Goal: Information Seeking & Learning: Find specific fact

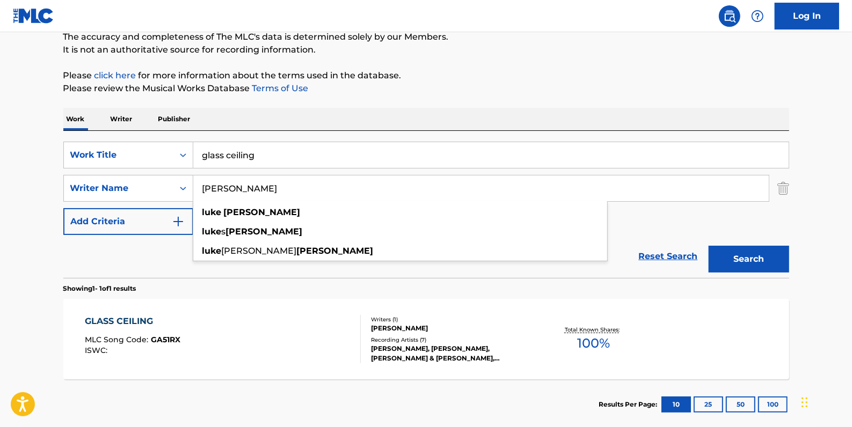
click at [539, 70] on p "Please click here for more information about the terms used in the database." at bounding box center [426, 75] width 726 height 13
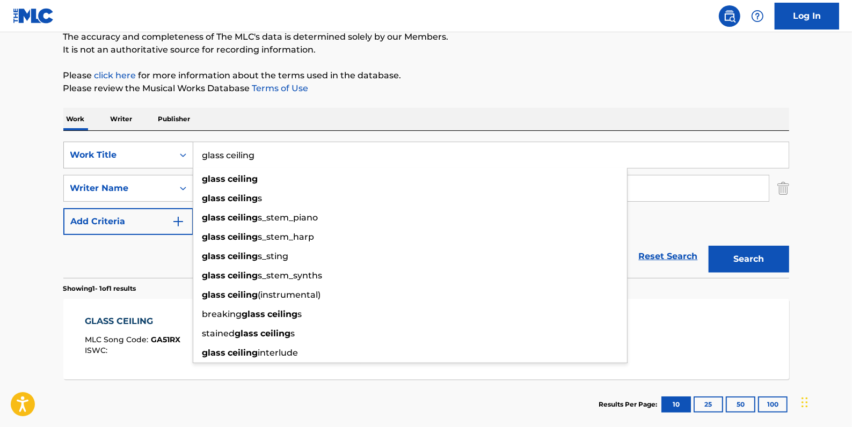
drag, startPoint x: 268, startPoint y: 157, endPoint x: 135, endPoint y: 157, distance: 133.1
click at [135, 157] on div "SearchWithCriteriadfb9a5b6-9d2f-4cb6-b3fb-da2ee3a7d775 Work Title glass ceiling…" at bounding box center [426, 155] width 726 height 27
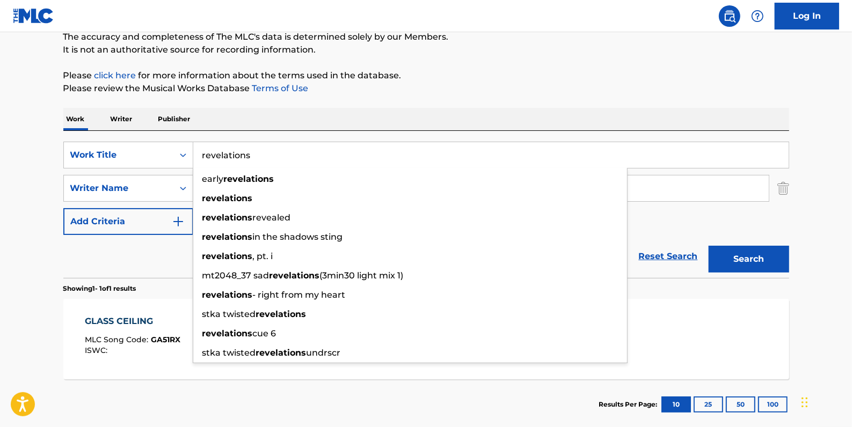
type input "revelations"
click at [473, 90] on p "Please review the Musical Works Database Terms of Use" at bounding box center [426, 88] width 726 height 13
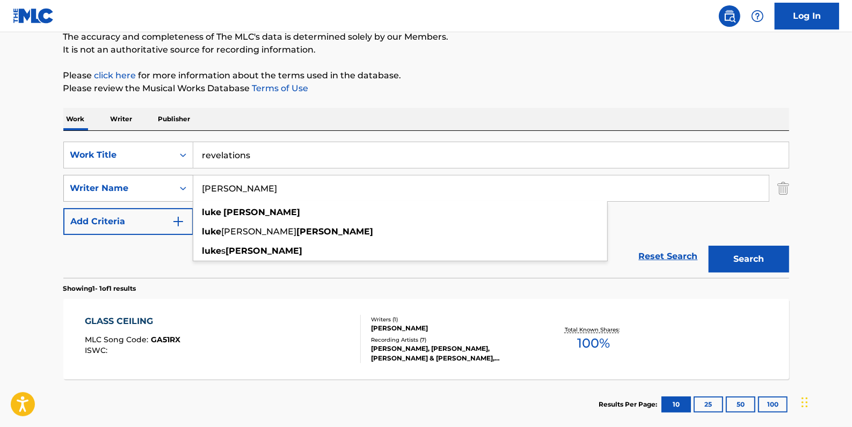
drag, startPoint x: 287, startPoint y: 193, endPoint x: 143, endPoint y: 192, distance: 143.8
click at [144, 191] on div "SearchWithCriteriaa8f3ab8f-0c58-4870-9589-46127790966a Writer Name [PERSON_NAME…" at bounding box center [426, 188] width 726 height 27
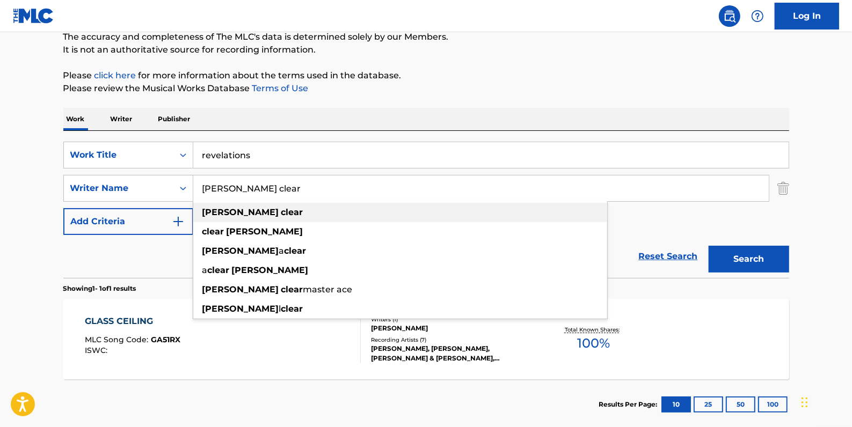
type input "[PERSON_NAME] clear"
click at [281, 211] on strong "clear" at bounding box center [292, 212] width 22 height 10
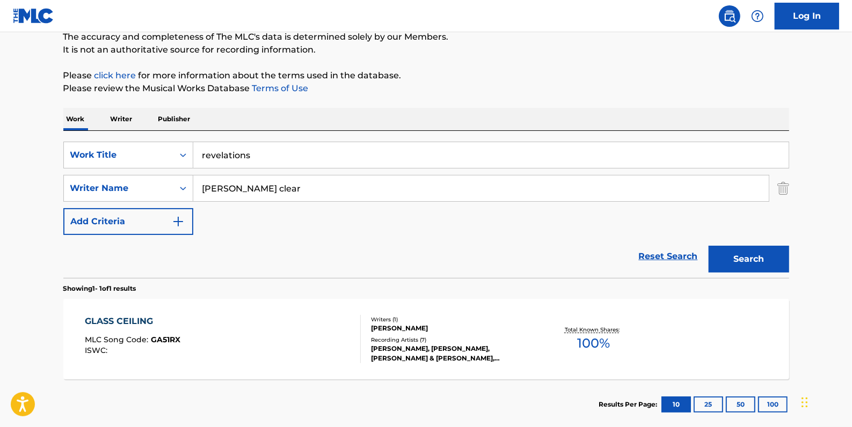
click at [770, 258] on button "Search" at bounding box center [748, 259] width 81 height 27
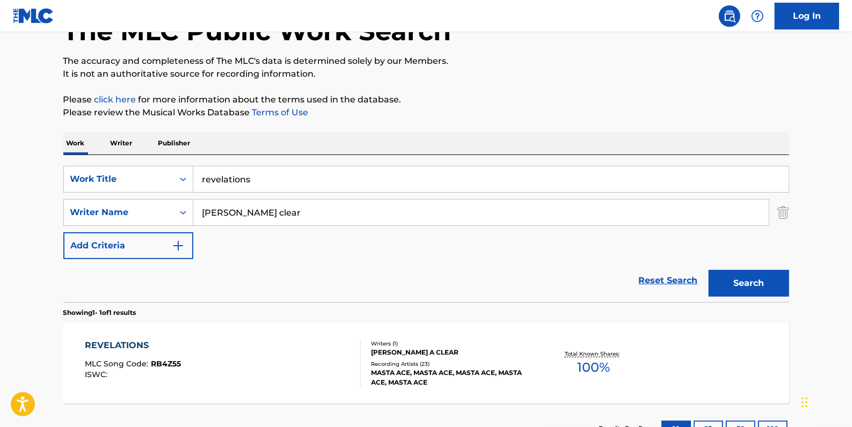
scroll to position [97, 0]
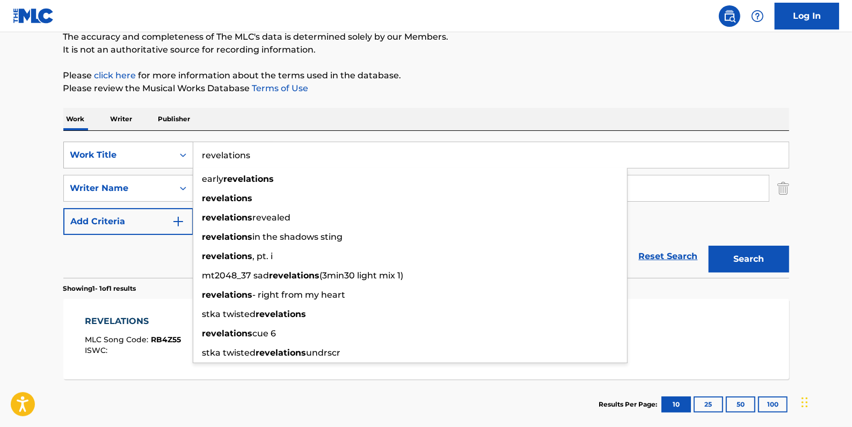
drag, startPoint x: 260, startPoint y: 156, endPoint x: 173, endPoint y: 143, distance: 87.8
click at [173, 143] on div "SearchWithCriteriadfb9a5b6-9d2f-4cb6-b3fb-da2ee3a7d775 Work Title revelations e…" at bounding box center [426, 155] width 726 height 27
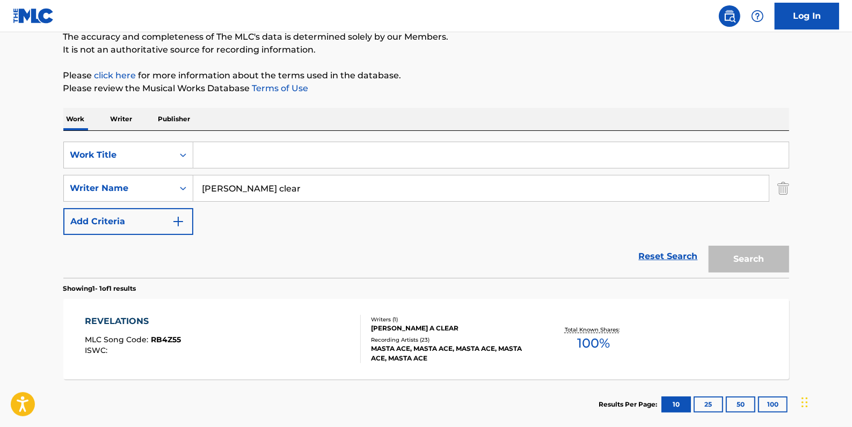
paste input "SODA & SOAP"
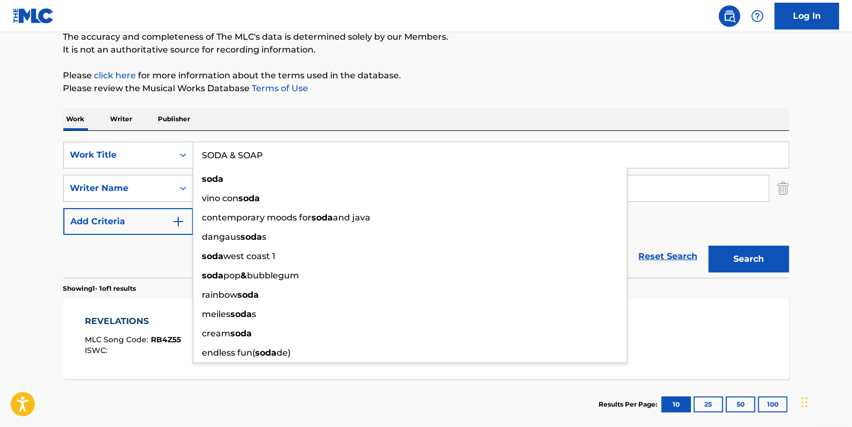
type input "SODA & SOAP"
click at [727, 252] on button "Search" at bounding box center [748, 259] width 81 height 27
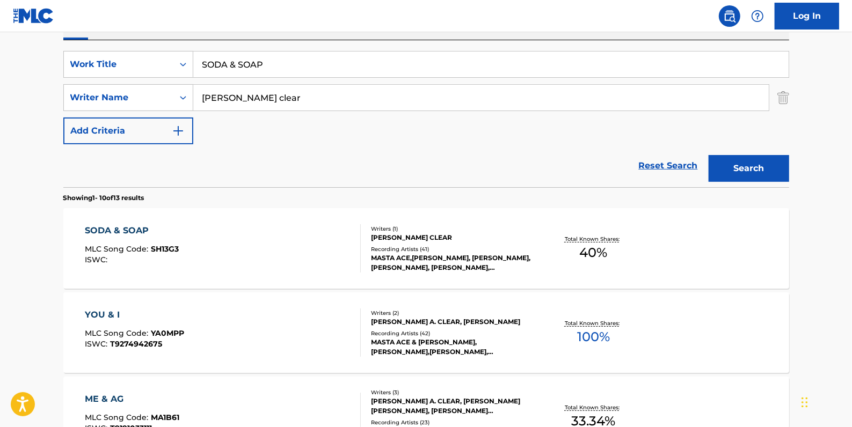
scroll to position [195, 0]
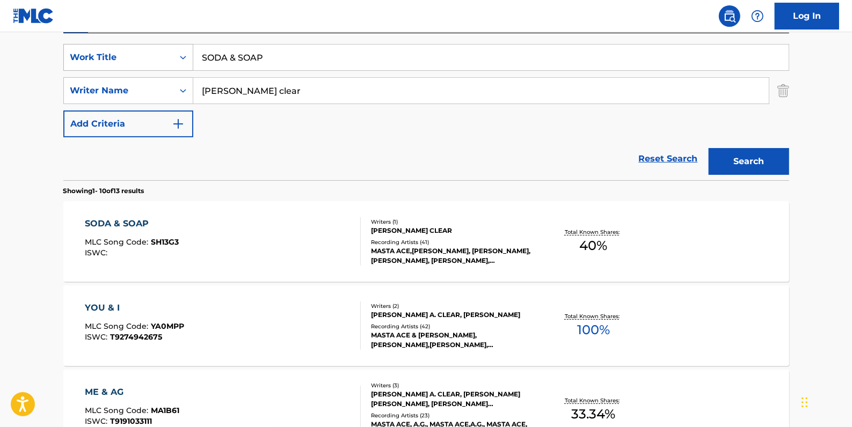
drag, startPoint x: 273, startPoint y: 57, endPoint x: 185, endPoint y: 49, distance: 89.0
click at [185, 49] on div "SearchWithCriteriadfb9a5b6-9d2f-4cb6-b3fb-da2ee3a7d775 Work Title SODA & SOAP" at bounding box center [426, 57] width 726 height 27
paste input "STOOP"
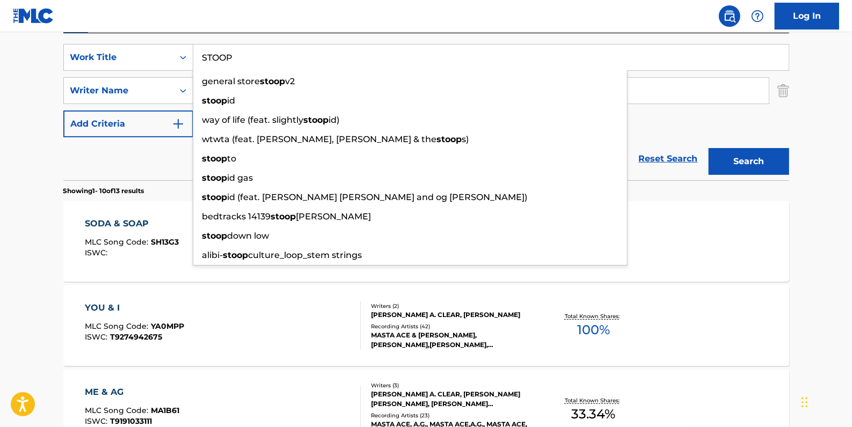
type input "STOOP"
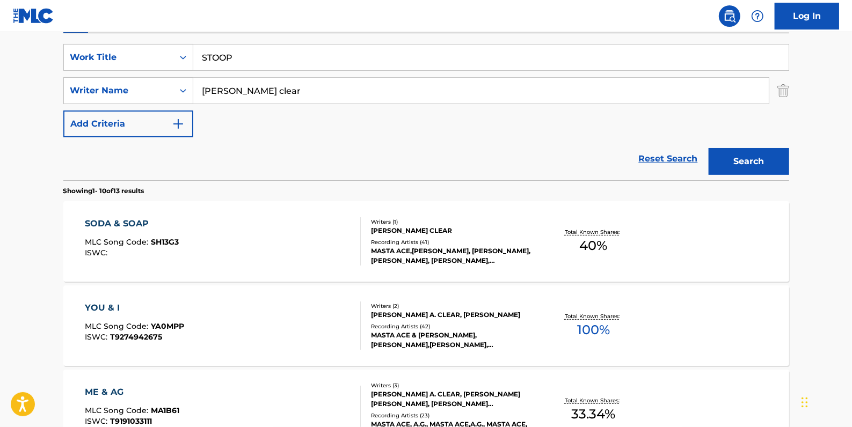
click at [742, 158] on button "Search" at bounding box center [748, 161] width 81 height 27
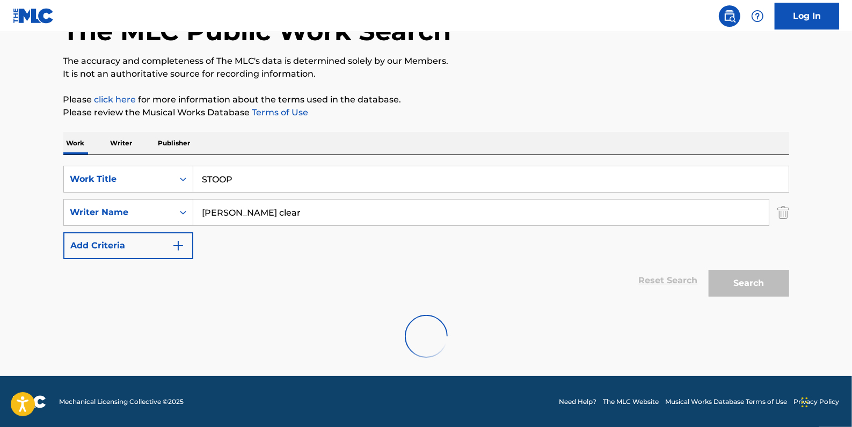
scroll to position [156, 0]
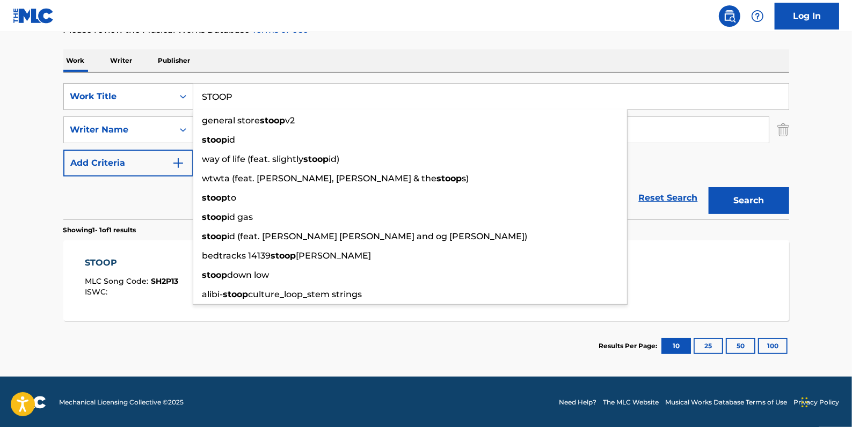
drag, startPoint x: 262, startPoint y: 91, endPoint x: 152, endPoint y: 91, distance: 110.6
click at [152, 91] on div "SearchWithCriteriadfb9a5b6-9d2f-4cb6-b3fb-da2ee3a7d775 Work Title STOOP general…" at bounding box center [426, 96] width 726 height 27
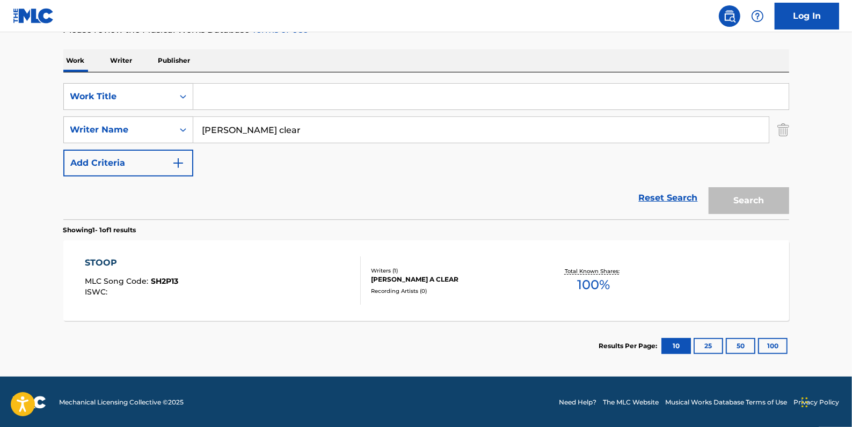
paste input "WAYS"
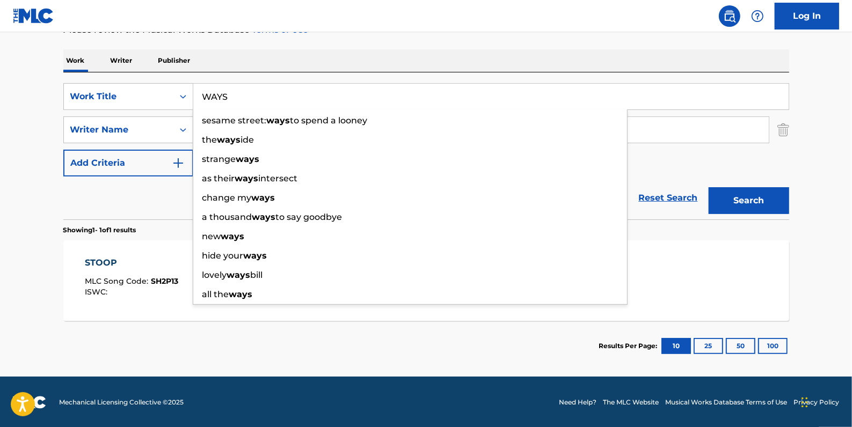
type input "WAYS"
click at [734, 196] on button "Search" at bounding box center [748, 200] width 81 height 27
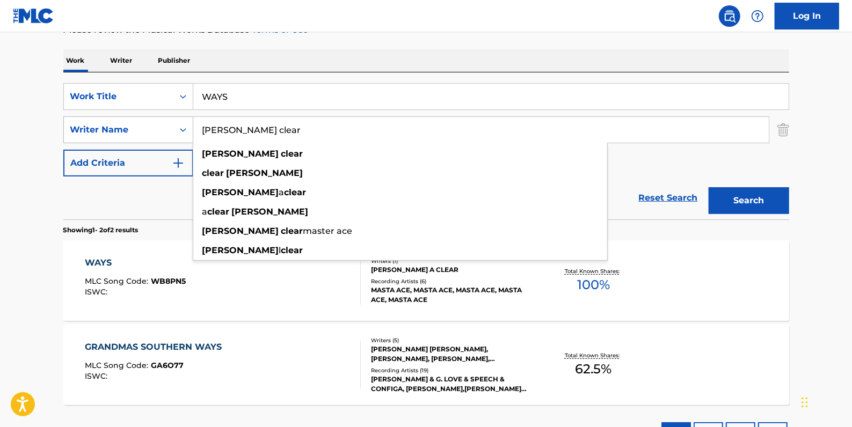
drag, startPoint x: 254, startPoint y: 129, endPoint x: 189, endPoint y: 131, distance: 65.5
click at [189, 131] on div "SearchWithCriteriaa8f3ab8f-0c58-4870-9589-46127790966a Writer Name [PERSON_NAME…" at bounding box center [426, 129] width 726 height 27
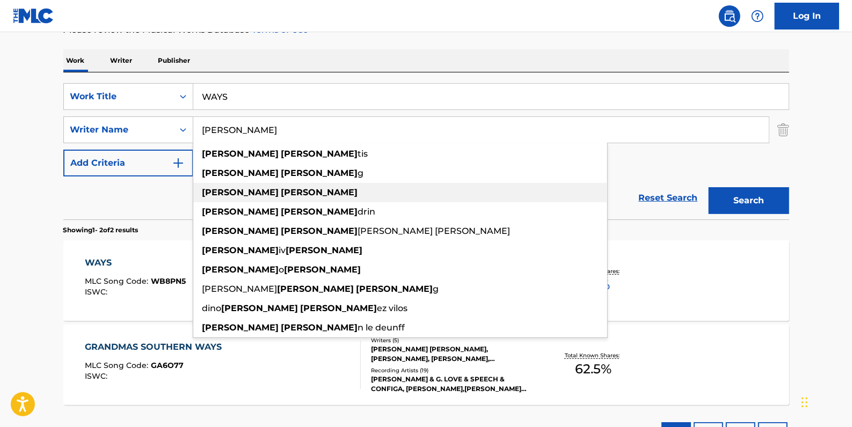
click at [265, 188] on div "[PERSON_NAME]" at bounding box center [400, 192] width 414 height 19
type input "[PERSON_NAME]"
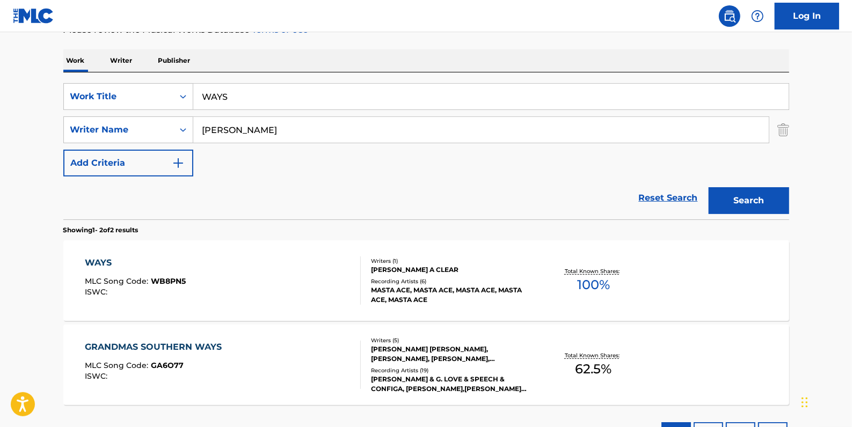
click at [746, 197] on button "Search" at bounding box center [748, 200] width 81 height 27
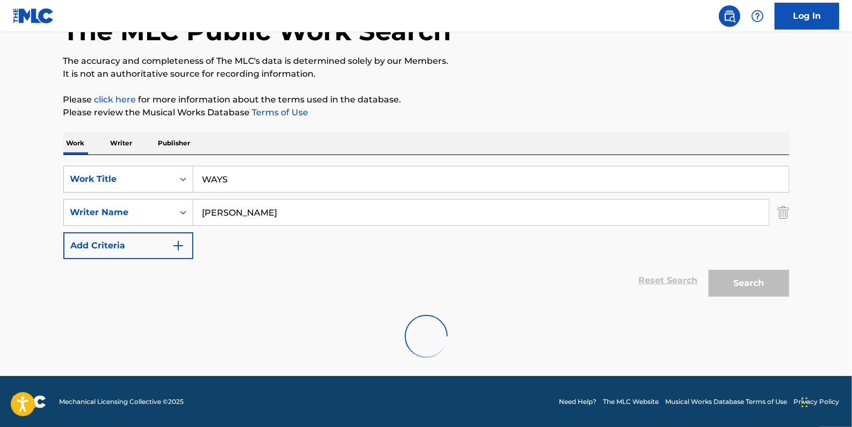
scroll to position [38, 0]
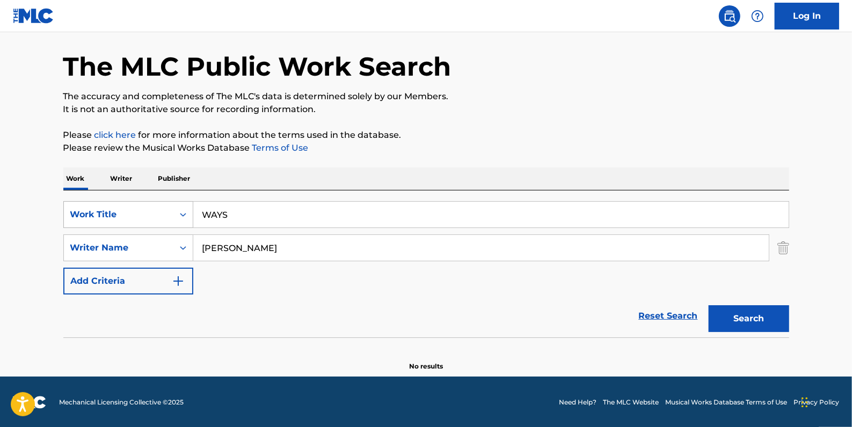
drag, startPoint x: 272, startPoint y: 210, endPoint x: 162, endPoint y: 204, distance: 110.2
click at [162, 204] on div "SearchWithCriteriadfb9a5b6-9d2f-4cb6-b3fb-da2ee3a7d775 Work Title WAYS" at bounding box center [426, 214] width 726 height 27
paste input "WUTUWANKNO"
click at [274, 237] on div "wutuwankno" at bounding box center [410, 238] width 434 height 19
type input "wutuwankno"
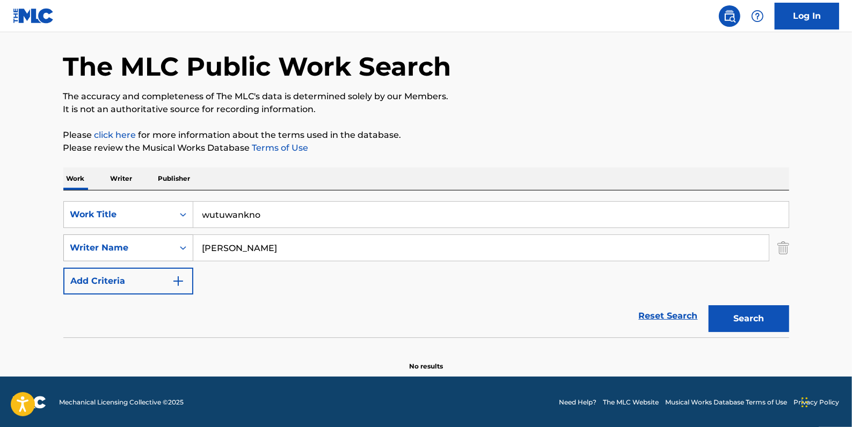
drag, startPoint x: 259, startPoint y: 252, endPoint x: 166, endPoint y: 241, distance: 93.5
click at [166, 241] on div "SearchWithCriteriaa8f3ab8f-0c58-4870-9589-46127790966a Writer Name [PERSON_NAME]" at bounding box center [426, 248] width 726 height 27
paste input "[PERSON_NAME]"
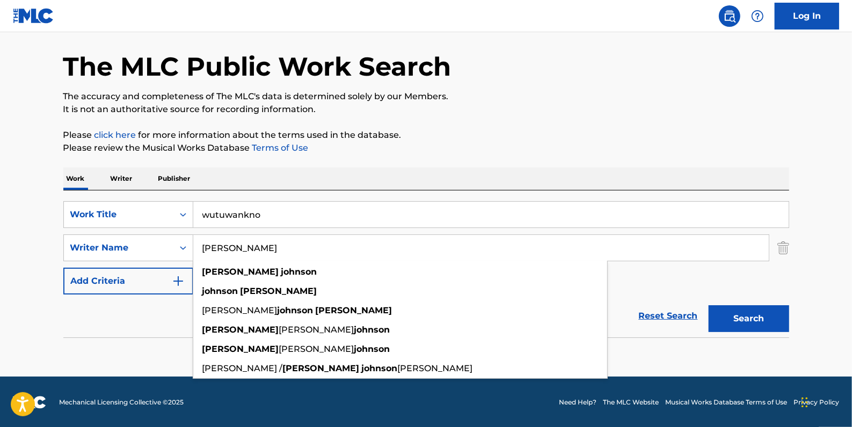
click at [743, 306] on button "Search" at bounding box center [748, 318] width 81 height 27
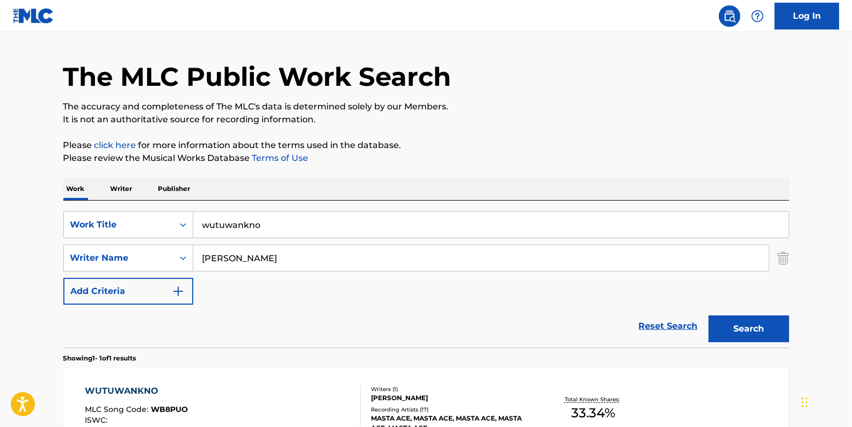
scroll to position [10, 0]
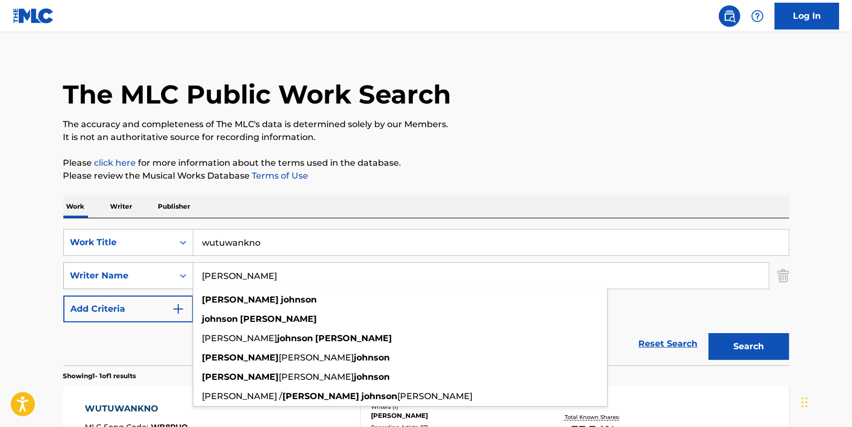
drag, startPoint x: 244, startPoint y: 276, endPoint x: 185, endPoint y: 276, distance: 59.6
click at [185, 276] on div "SearchWithCriteriaa8f3ab8f-0c58-4870-9589-46127790966a Writer Name [PERSON_NAME…" at bounding box center [426, 275] width 726 height 27
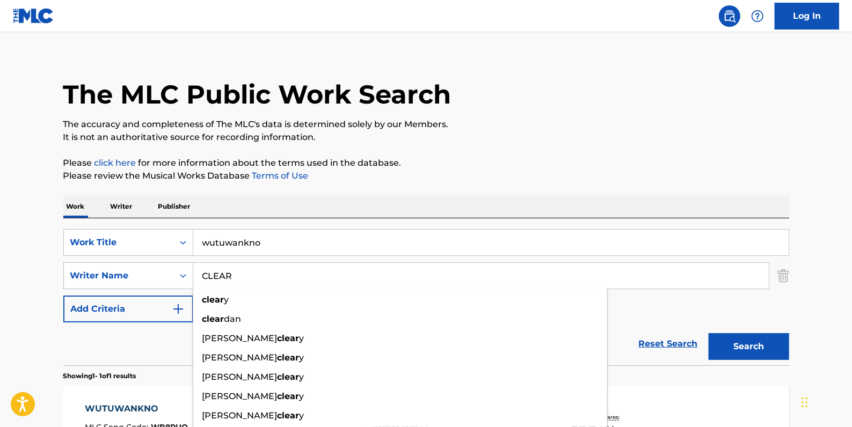
type input "CLEAR"
click at [747, 343] on button "Search" at bounding box center [748, 346] width 81 height 27
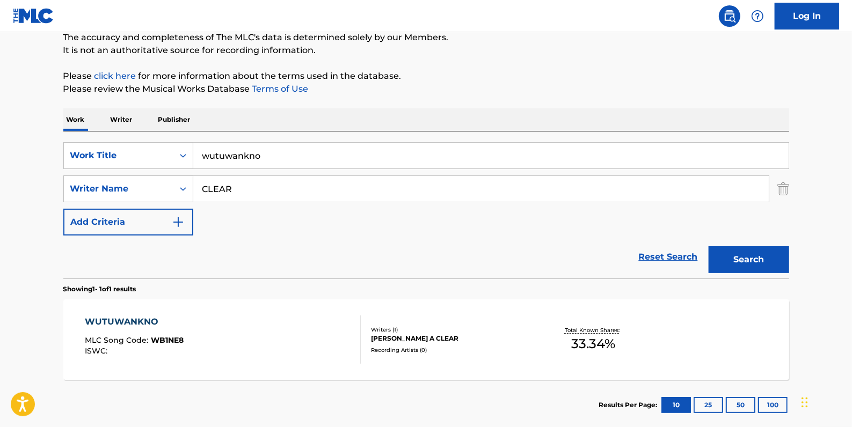
scroll to position [107, 0]
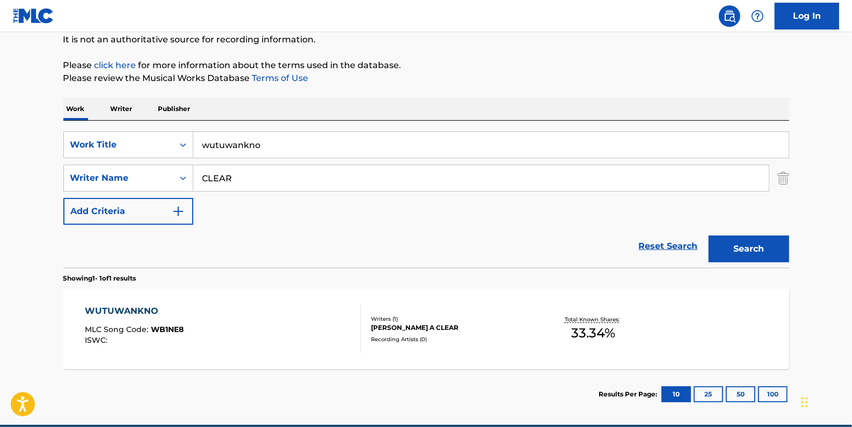
click at [212, 330] on div "WUTUWANKNO MLC Song Code : WB1NE8 ISWC :" at bounding box center [223, 329] width 276 height 48
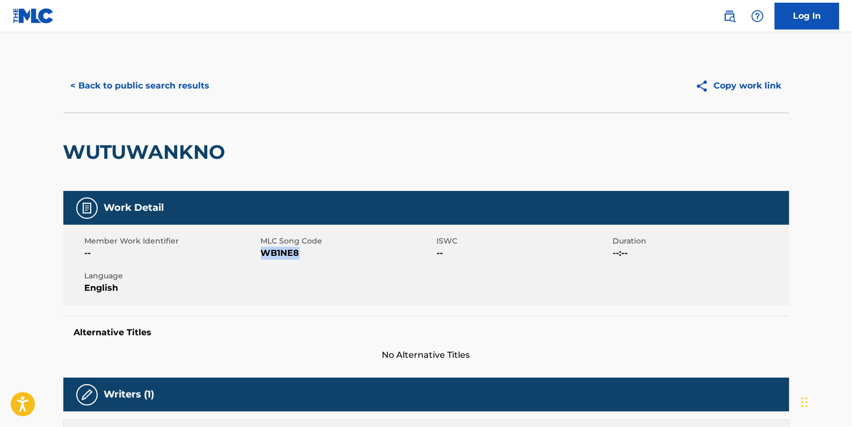
drag, startPoint x: 308, startPoint y: 256, endPoint x: 262, endPoint y: 252, distance: 45.8
click at [262, 252] on span "WB1NE8" at bounding box center [347, 253] width 173 height 13
drag, startPoint x: 262, startPoint y: 252, endPoint x: 272, endPoint y: 255, distance: 10.4
copy span "WB1NE8"
click at [165, 93] on button "< Back to public search results" at bounding box center [140, 85] width 154 height 27
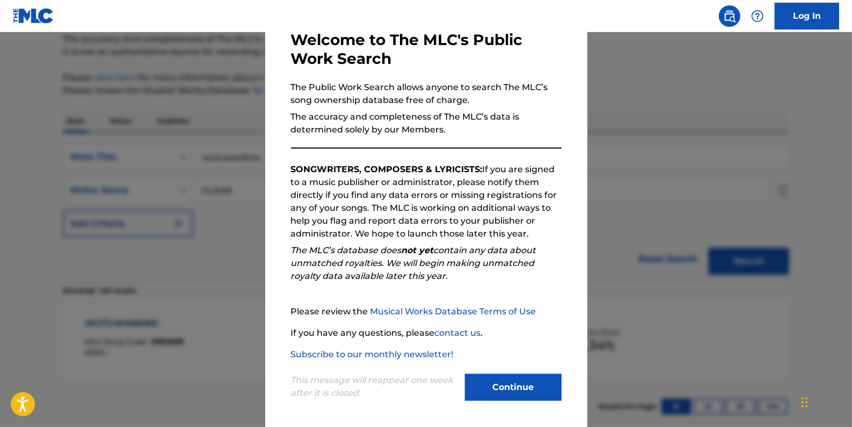
scroll to position [63, 0]
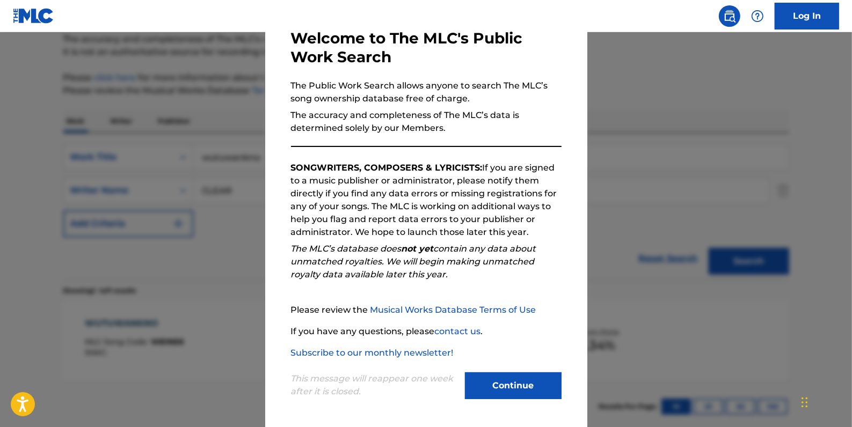
click at [540, 387] on button "Continue" at bounding box center [513, 385] width 97 height 27
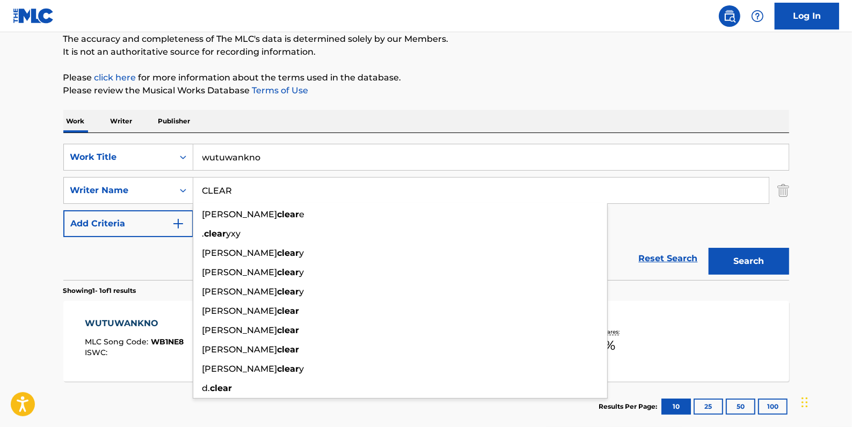
drag, startPoint x: 246, startPoint y: 192, endPoint x: 198, endPoint y: 192, distance: 48.3
click at [198, 192] on input "CLEAR" at bounding box center [480, 191] width 575 height 26
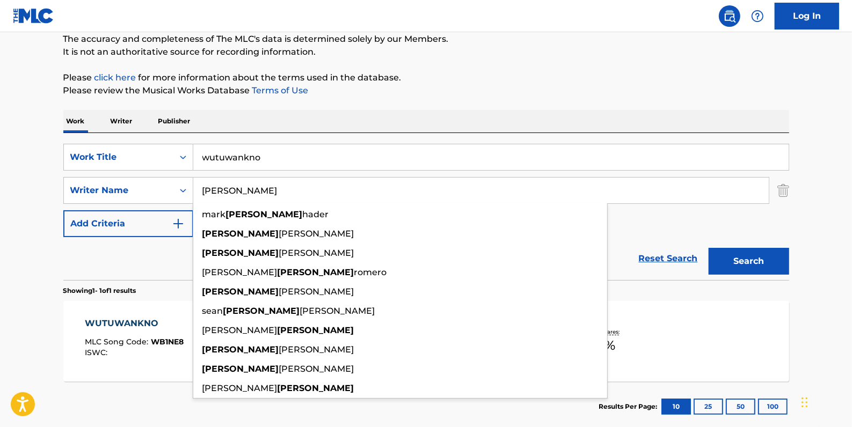
type input "[PERSON_NAME]"
click at [735, 260] on button "Search" at bounding box center [748, 261] width 81 height 27
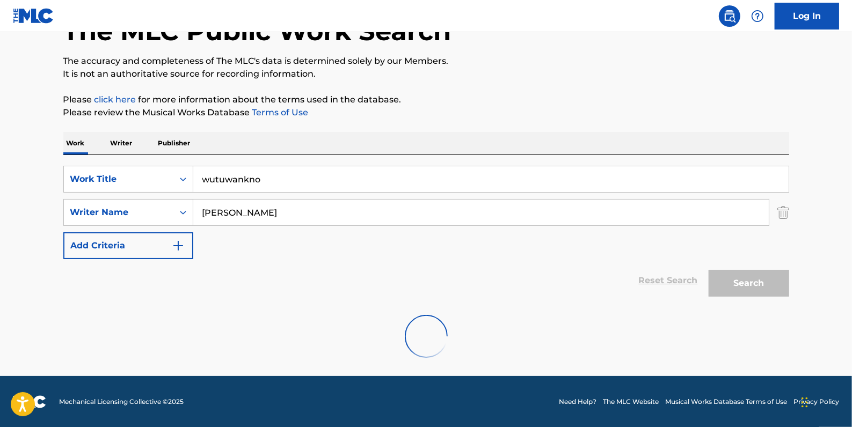
scroll to position [38, 0]
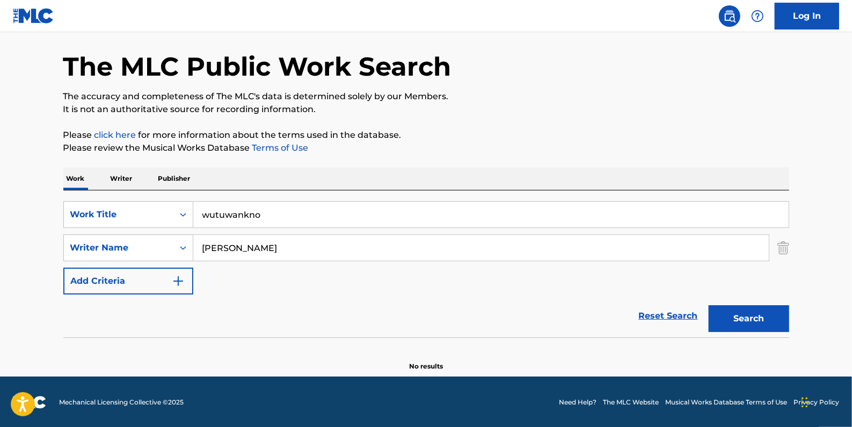
click at [670, 315] on link "Reset Search" at bounding box center [668, 316] width 70 height 24
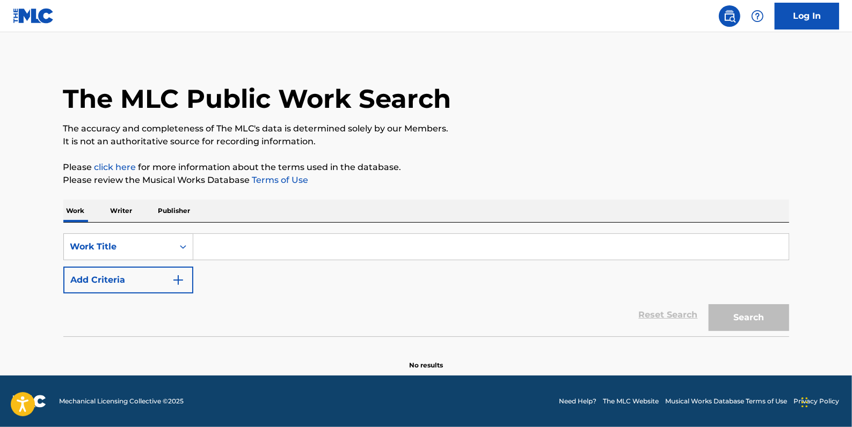
scroll to position [0, 0]
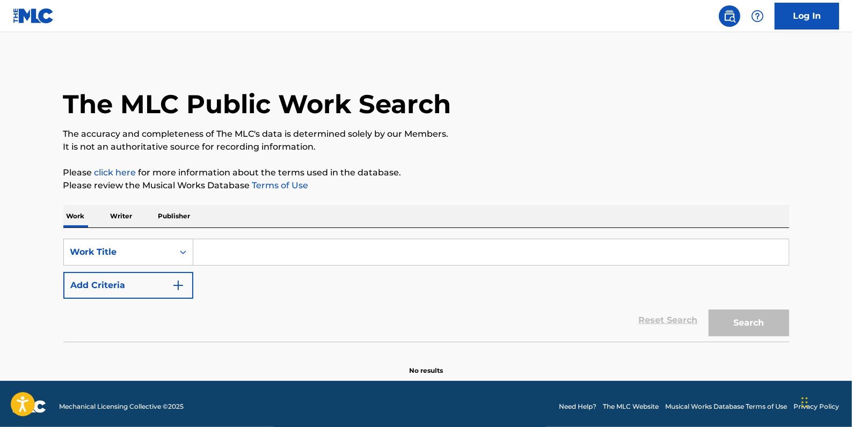
click at [156, 285] on button "Add Criteria" at bounding box center [128, 285] width 130 height 27
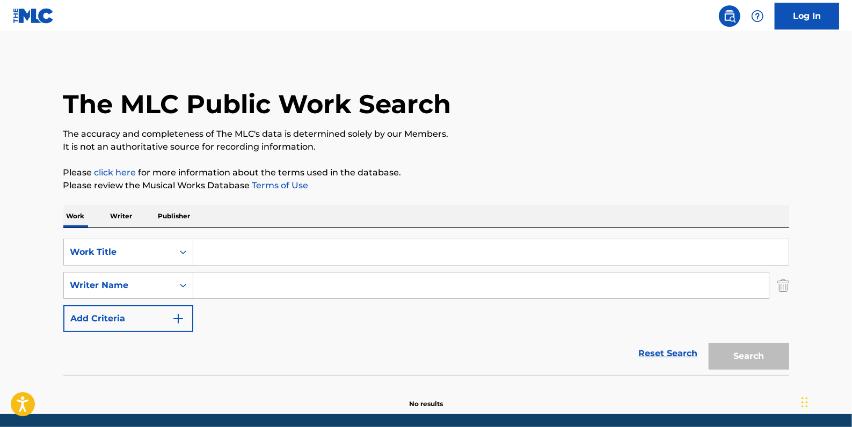
paste input "[PERSON_NAME] [PERSON_NAME]"
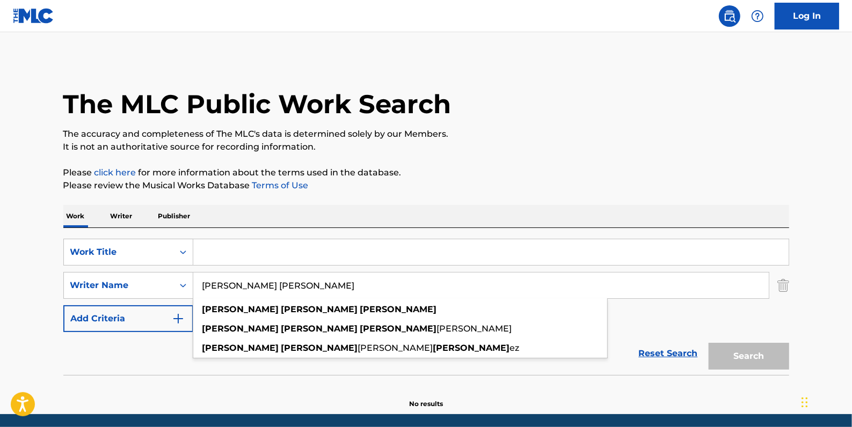
type input "[PERSON_NAME] [PERSON_NAME]"
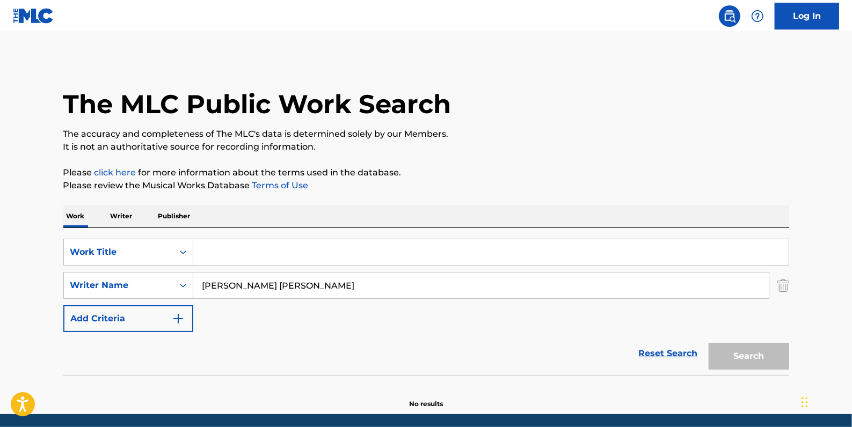
paste input "FRAGILE"
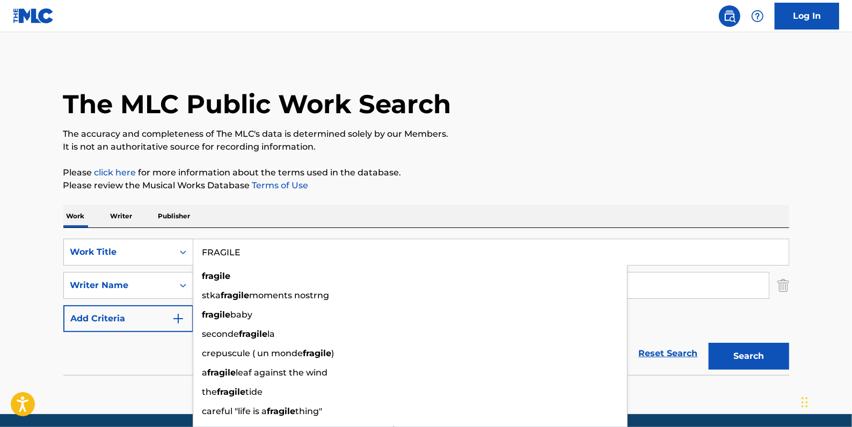
type input "FRAGILE"
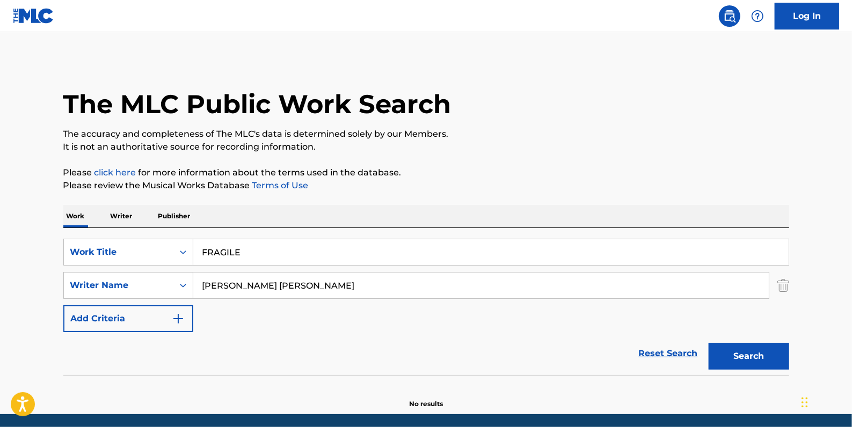
click at [739, 348] on button "Search" at bounding box center [748, 356] width 81 height 27
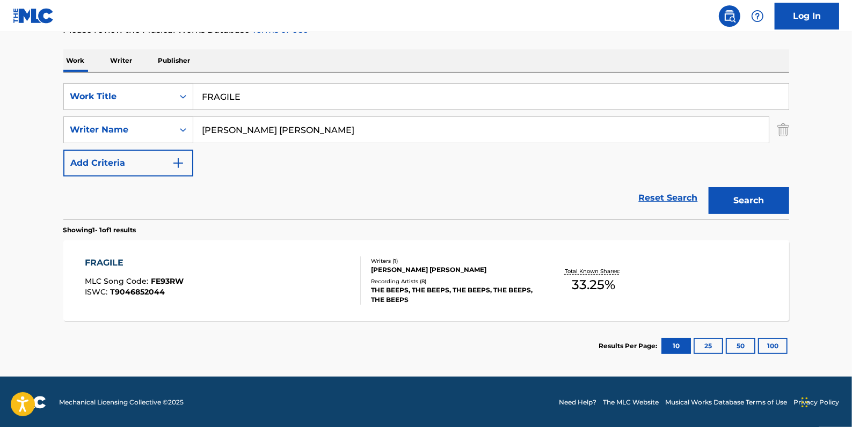
scroll to position [156, 0]
click at [248, 251] on div "FRAGILE MLC Song Code : FE93RW ISWC : T9046852044 Writers ( 1 ) [PERSON_NAME] […" at bounding box center [426, 280] width 726 height 81
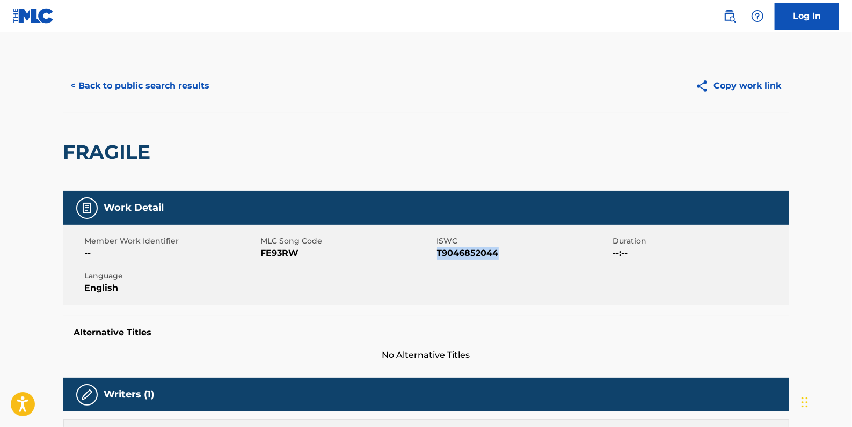
drag, startPoint x: 499, startPoint y: 253, endPoint x: 438, endPoint y: 253, distance: 60.6
click at [438, 253] on span "T9046852044" at bounding box center [523, 253] width 173 height 13
drag, startPoint x: 438, startPoint y: 253, endPoint x: 445, endPoint y: 254, distance: 7.0
copy span "T9046852044"
click at [168, 82] on button "< Back to public search results" at bounding box center [140, 85] width 154 height 27
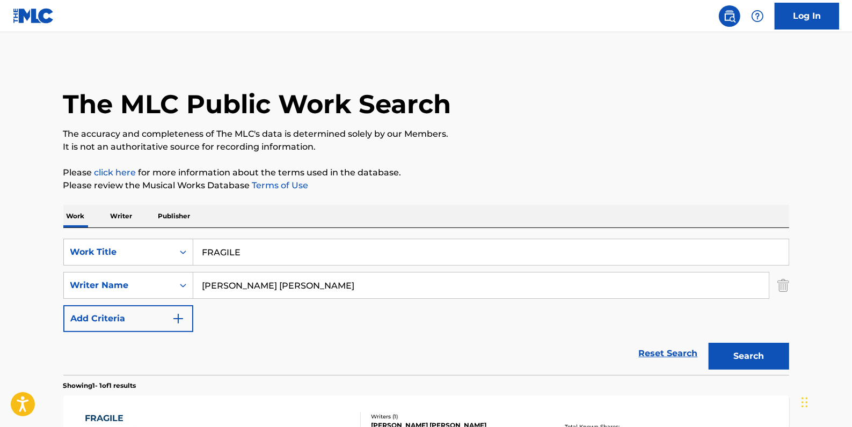
scroll to position [95, 0]
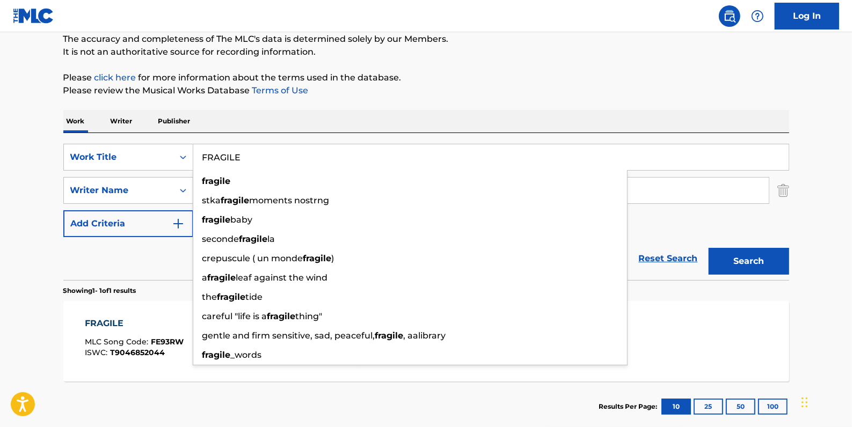
drag, startPoint x: 265, startPoint y: 154, endPoint x: 194, endPoint y: 154, distance: 70.8
click at [194, 154] on input "FRAGILE" at bounding box center [490, 157] width 595 height 26
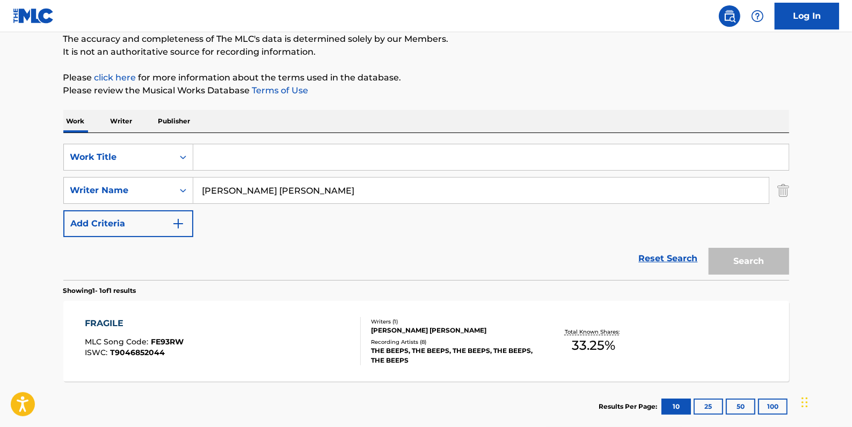
paste input "FLOSSIN'"
type input "FLOSSIN'"
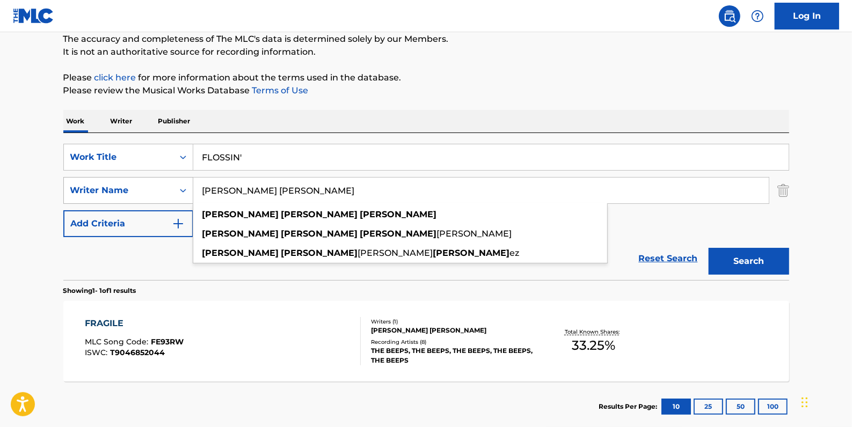
drag, startPoint x: 323, startPoint y: 189, endPoint x: 161, endPoint y: 182, distance: 161.7
click at [165, 185] on div "SearchWithCriteriaa8f3ab8f-0c58-4870-9589-46127790966a Writer Name [PERSON_NAME…" at bounding box center [426, 190] width 726 height 27
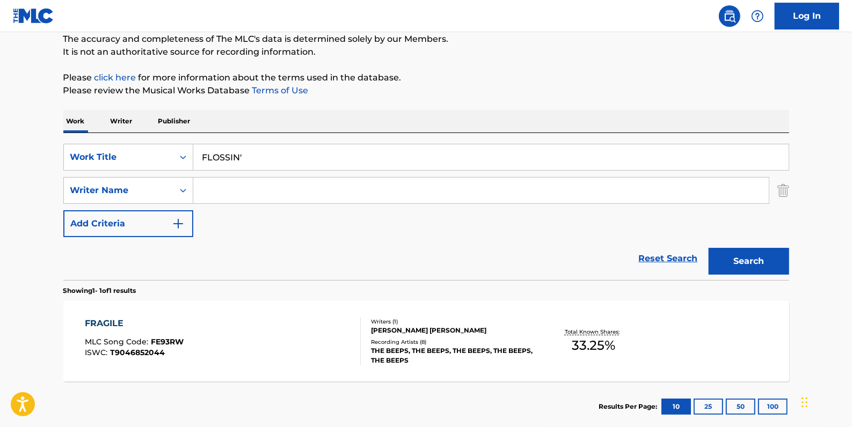
paste input "[PERSON_NAME]"
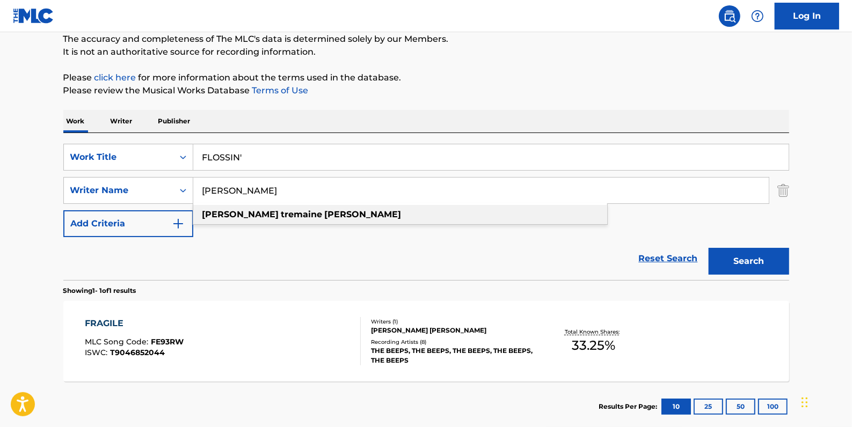
drag, startPoint x: 299, startPoint y: 218, endPoint x: 311, endPoint y: 218, distance: 11.8
click at [325, 218] on strong "[PERSON_NAME]" at bounding box center [363, 214] width 77 height 10
type input "[PERSON_NAME]"
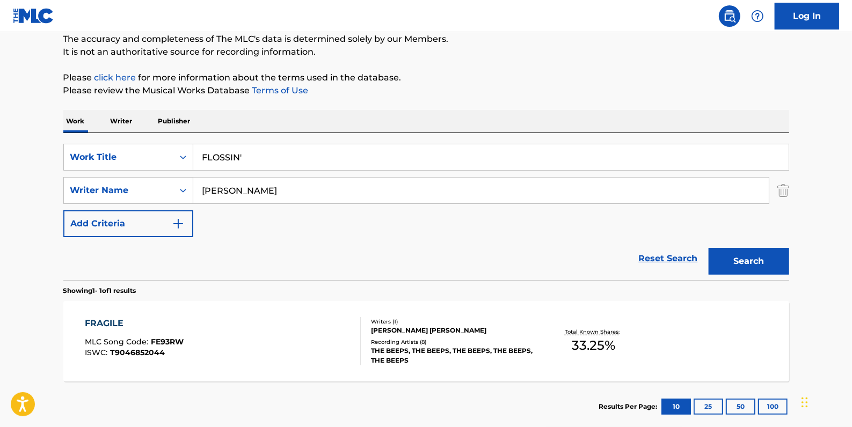
click at [738, 257] on button "Search" at bounding box center [748, 261] width 81 height 27
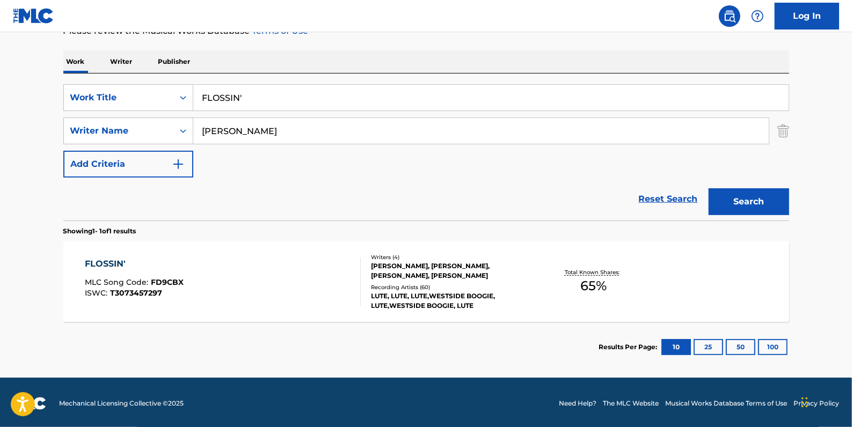
scroll to position [156, 0]
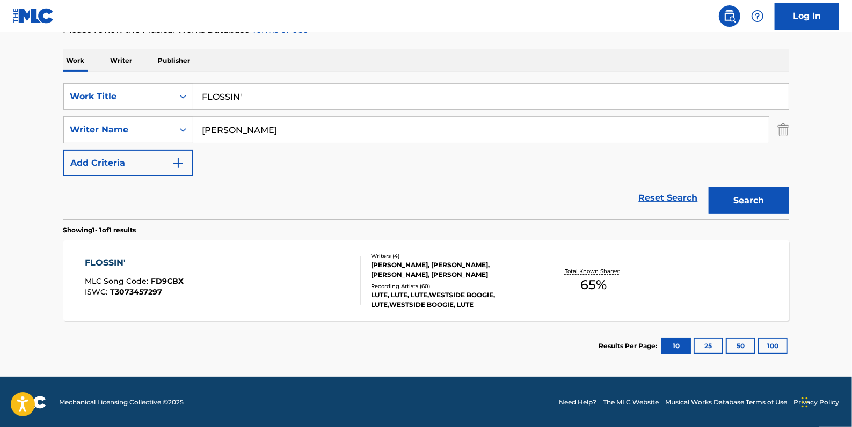
click at [321, 279] on div "FLOSSIN' MLC Song Code : FD9CBX ISWC : T3073457297" at bounding box center [223, 281] width 276 height 48
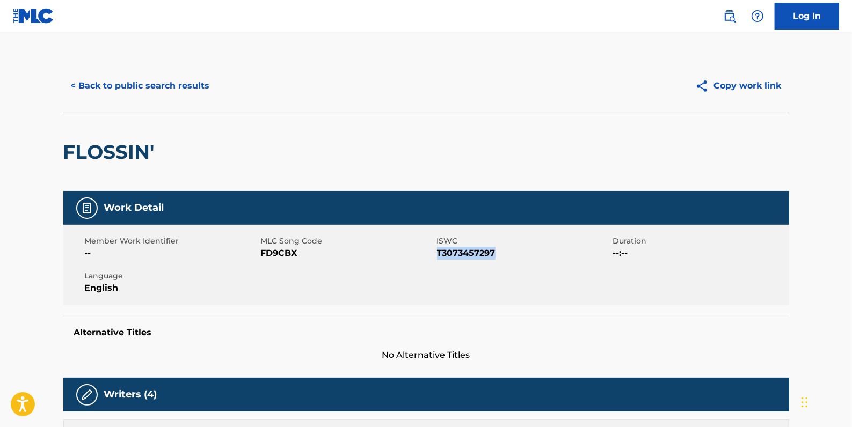
drag, startPoint x: 499, startPoint y: 252, endPoint x: 439, endPoint y: 251, distance: 59.6
click at [439, 251] on span "T3073457297" at bounding box center [523, 253] width 173 height 13
copy span "T3073457297"
click at [179, 86] on button "< Back to public search results" at bounding box center [140, 85] width 154 height 27
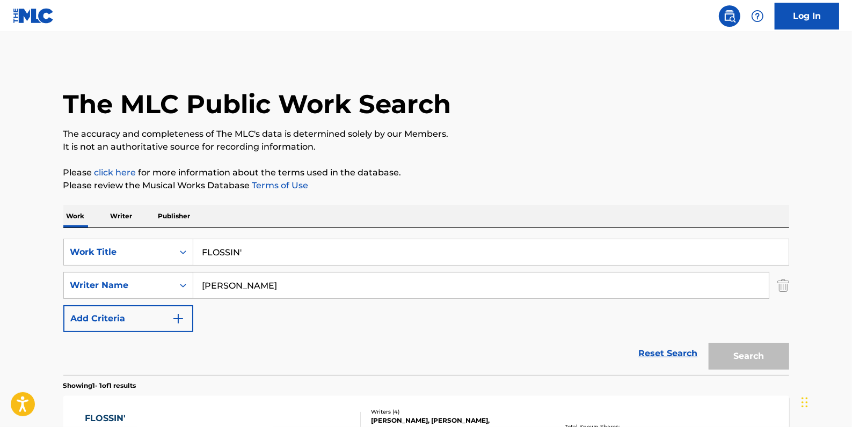
scroll to position [95, 0]
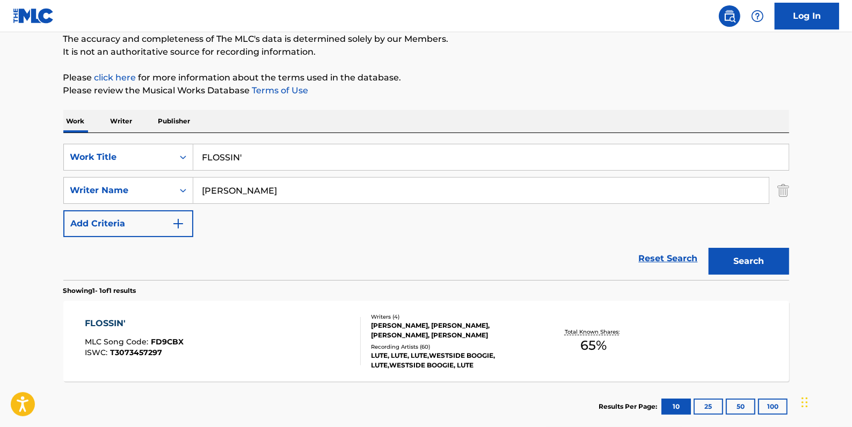
click at [654, 254] on link "Reset Search" at bounding box center [668, 259] width 70 height 24
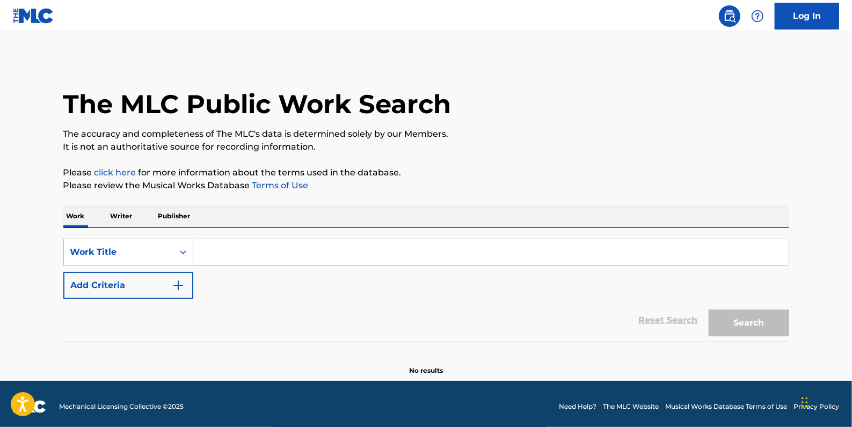
click at [145, 284] on button "Add Criteria" at bounding box center [128, 285] width 130 height 27
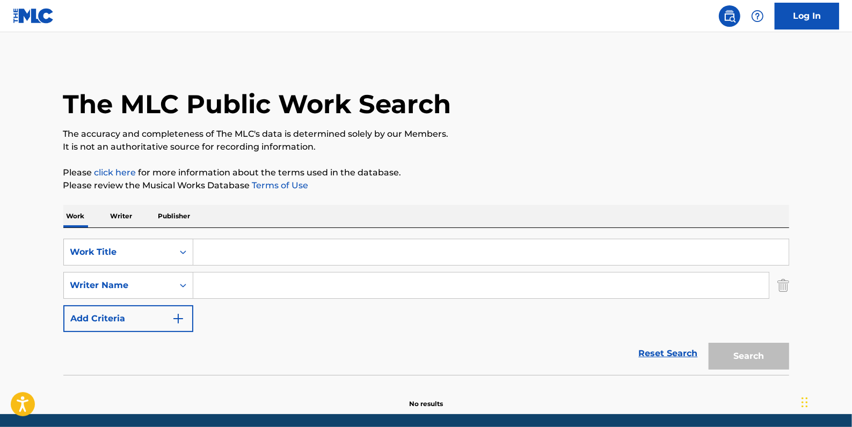
paste input "[PERSON_NAME]"
type input "[PERSON_NAME]"
paste input "GEDDION BOOTZ"
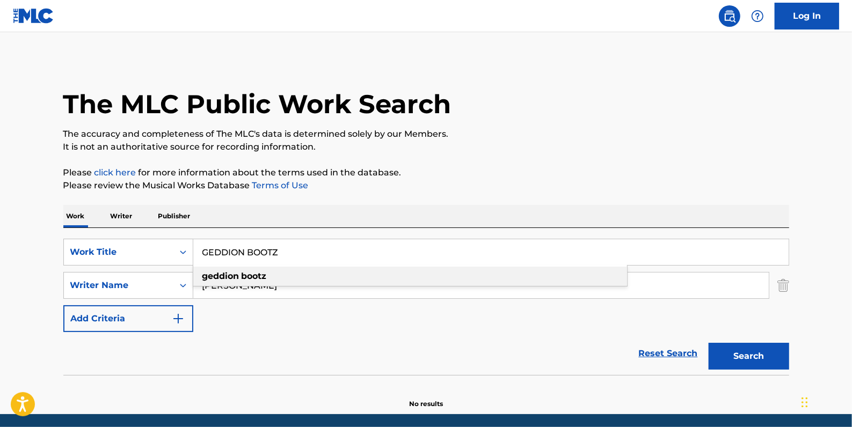
click at [266, 279] on strong "bootz" at bounding box center [254, 276] width 25 height 10
type input "geddion bootz"
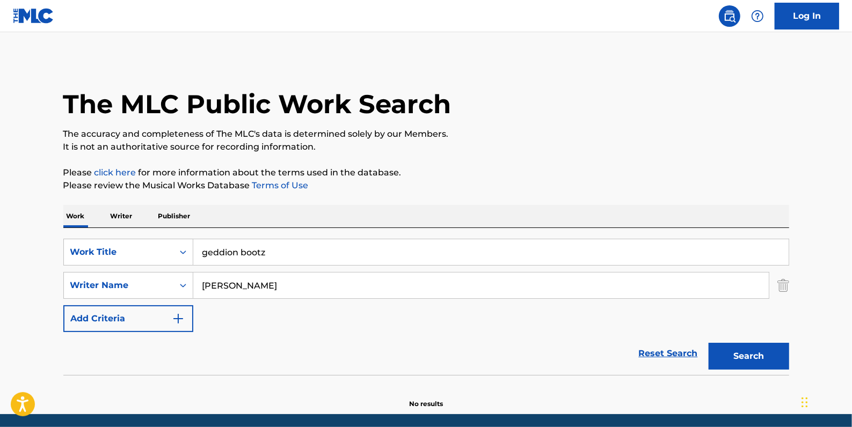
drag, startPoint x: 760, startPoint y: 354, endPoint x: 756, endPoint y: 348, distance: 7.6
click at [760, 354] on button "Search" at bounding box center [748, 356] width 81 height 27
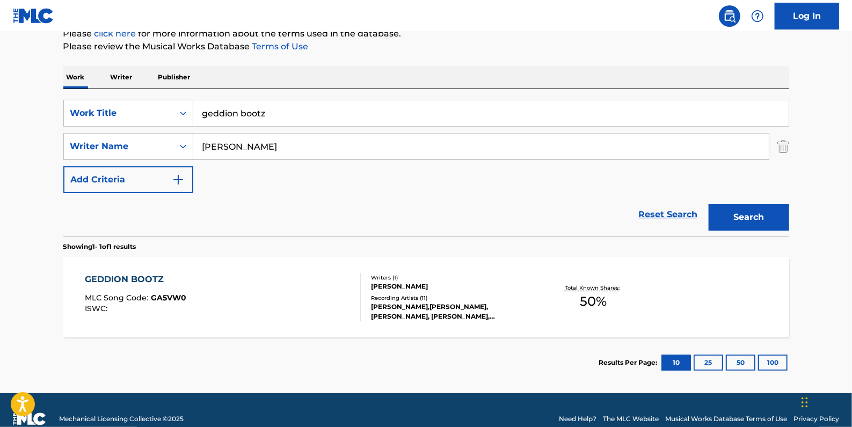
scroll to position [146, 0]
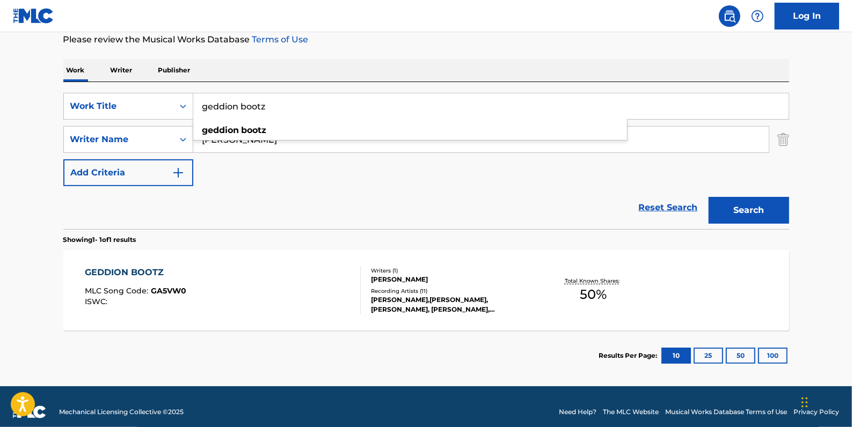
drag, startPoint x: 282, startPoint y: 107, endPoint x: 194, endPoint y: 100, distance: 88.8
click at [194, 100] on input "geddion bootz" at bounding box center [490, 106] width 595 height 26
drag, startPoint x: 670, startPoint y: 204, endPoint x: 584, endPoint y: 200, distance: 86.5
click at [670, 204] on link "Reset Search" at bounding box center [668, 208] width 70 height 24
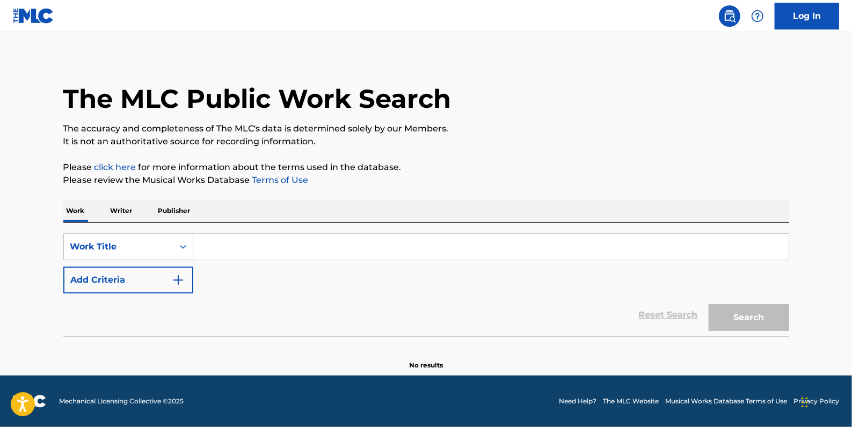
scroll to position [0, 0]
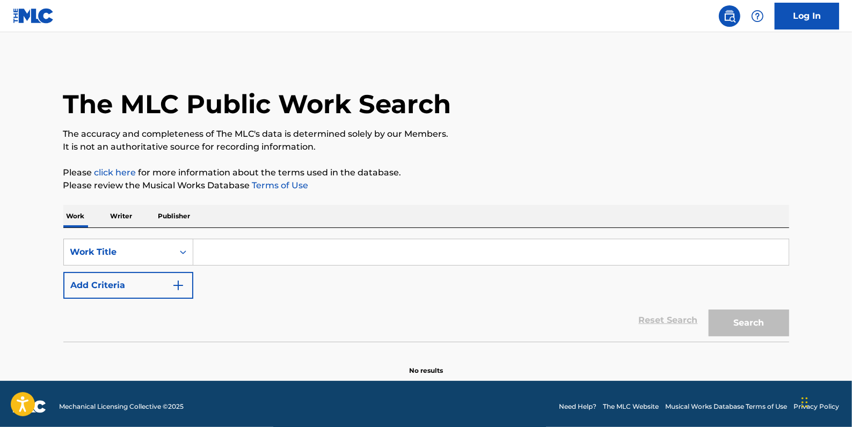
click at [120, 279] on button "Add Criteria" at bounding box center [128, 285] width 130 height 27
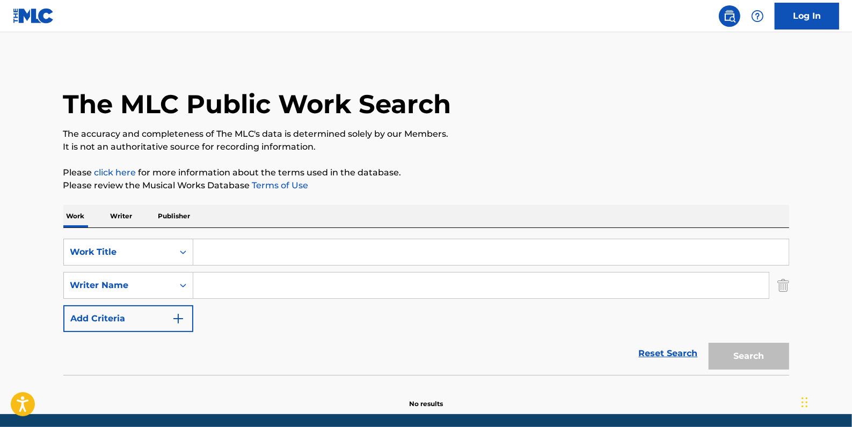
paste input "[PERSON_NAME]"
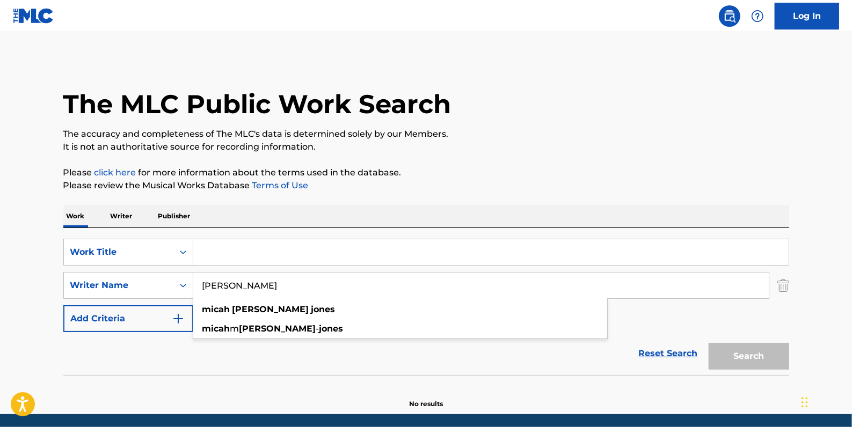
type input "[PERSON_NAME]"
paste input "GLLLT"
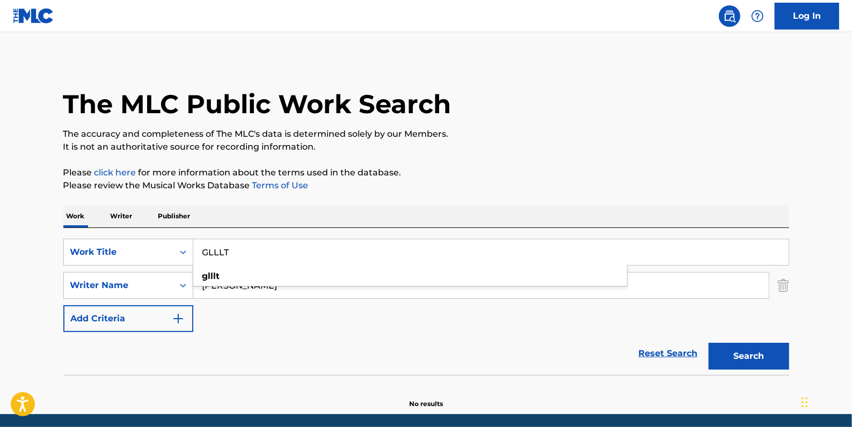
type input "GLLLT"
click at [737, 359] on button "Search" at bounding box center [748, 356] width 81 height 27
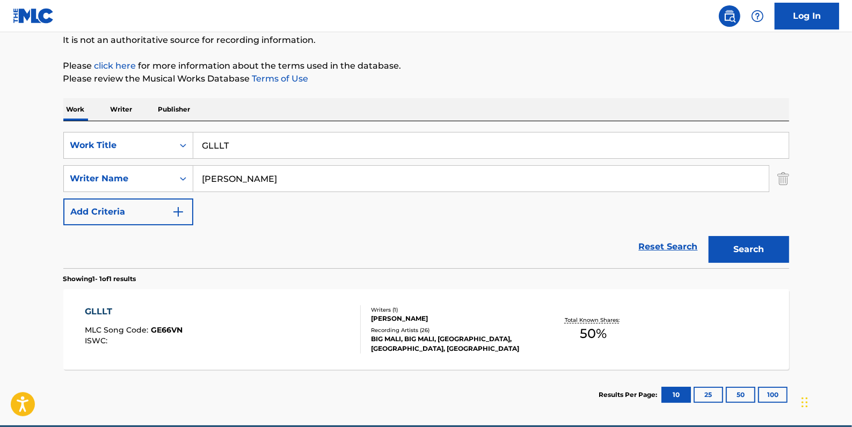
scroll to position [146, 0]
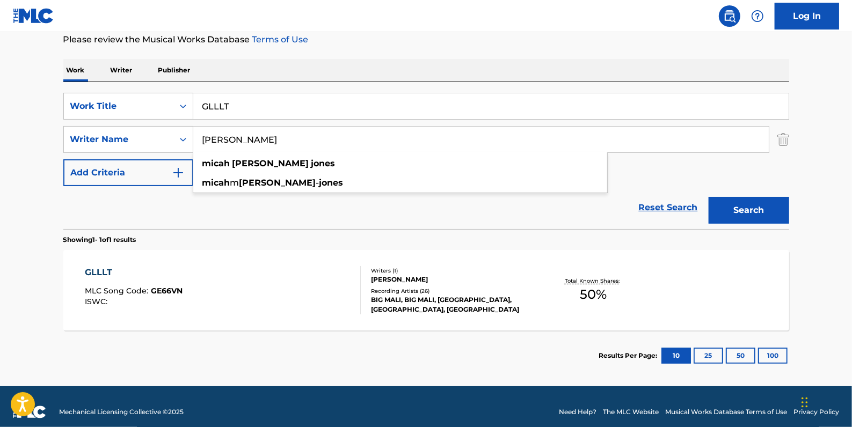
drag, startPoint x: 321, startPoint y: 137, endPoint x: 195, endPoint y: 150, distance: 126.2
click at [195, 150] on input "[PERSON_NAME]" at bounding box center [480, 140] width 575 height 26
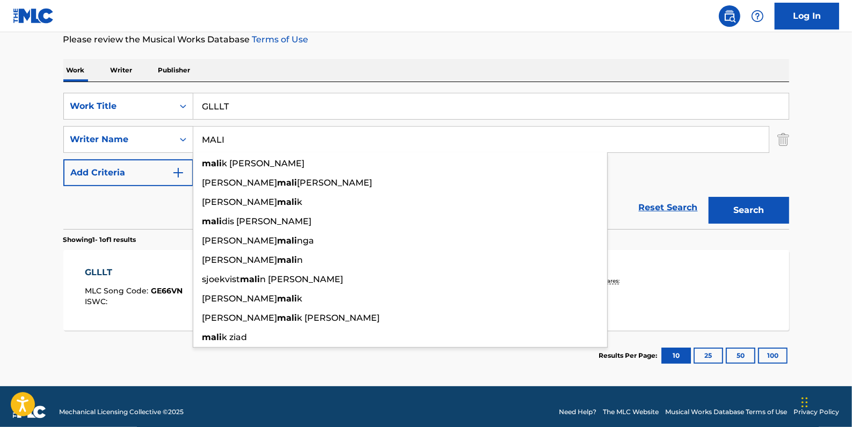
click at [755, 201] on button "Search" at bounding box center [748, 210] width 81 height 27
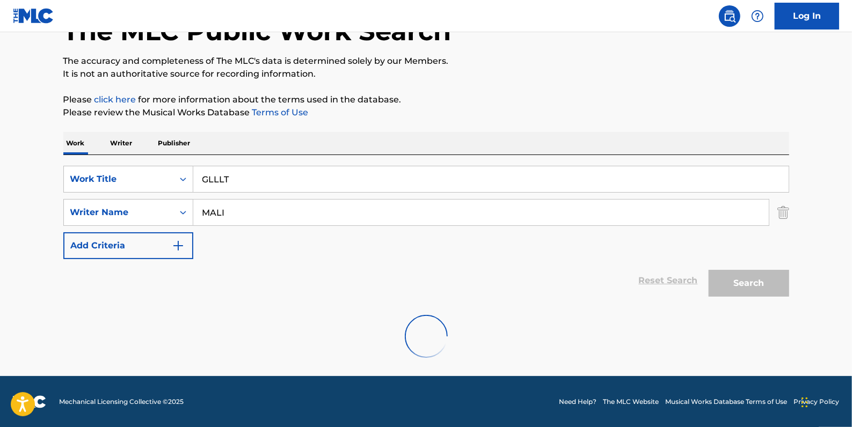
scroll to position [38, 0]
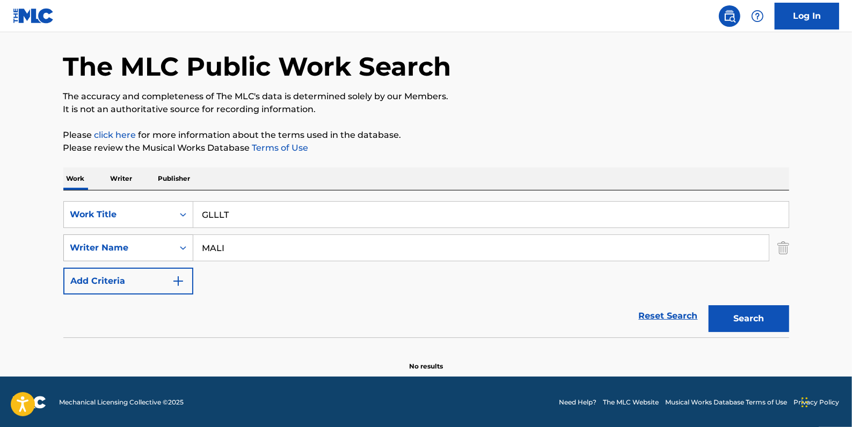
drag, startPoint x: 235, startPoint y: 246, endPoint x: 182, endPoint y: 246, distance: 52.1
click at [182, 248] on div "SearchWithCriteriaa8f3ab8f-0c58-4870-9589-46127790966a Writer Name MALI" at bounding box center [426, 248] width 726 height 27
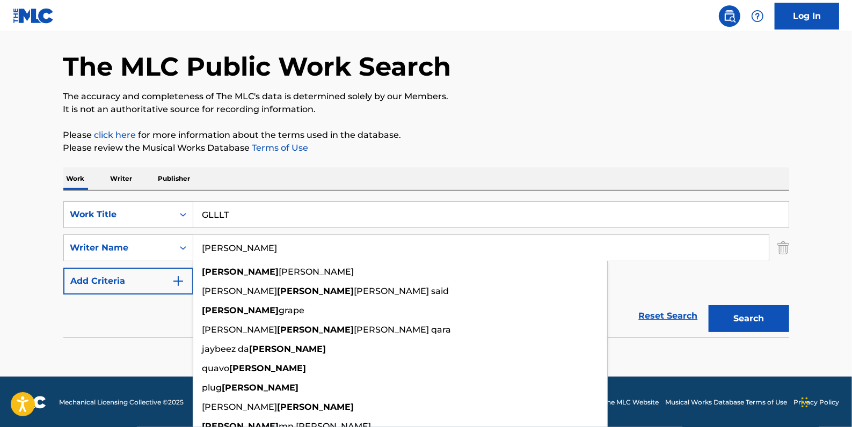
type input "[PERSON_NAME]"
click at [759, 315] on button "Search" at bounding box center [748, 318] width 81 height 27
